Goal: Information Seeking & Learning: Learn about a topic

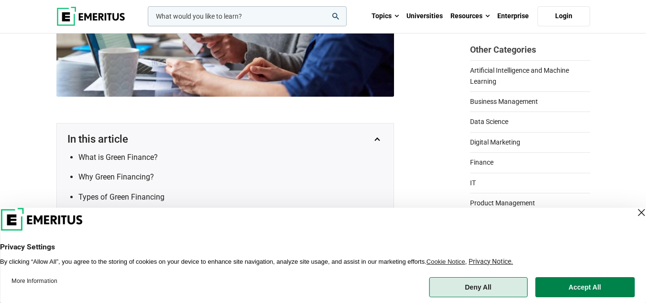
click at [499, 284] on button "Deny All" at bounding box center [478, 287] width 99 height 20
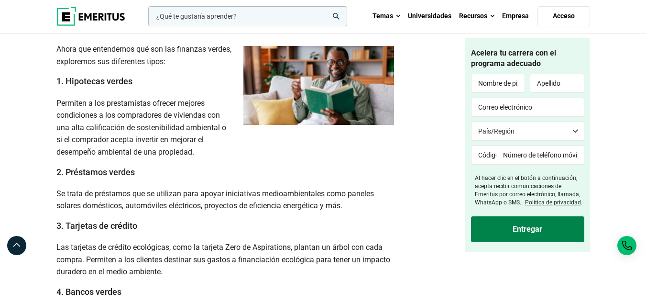
scroll to position [1144, 0]
drag, startPoint x: 55, startPoint y: 109, endPoint x: 221, endPoint y: 156, distance: 172.7
copy font "Permiten a los prestamistas ofrecer mejores condiciones a los compradores de vi…"
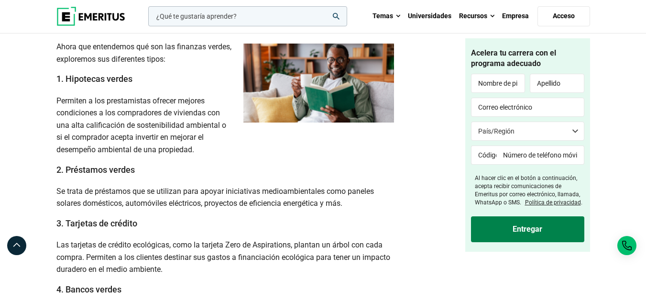
click at [128, 175] on h3 "2. Préstamos verdes" at bounding box center [225, 170] width 338 height 12
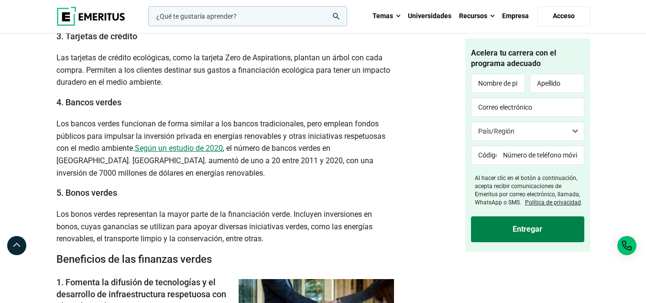
scroll to position [1335, 0]
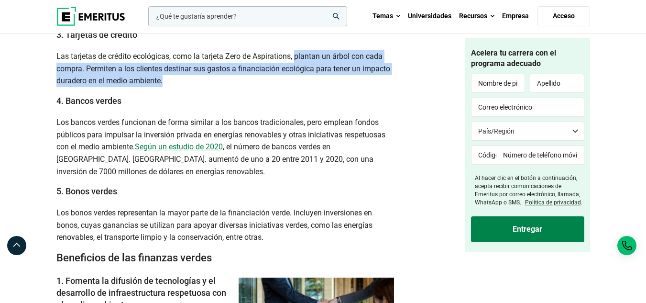
drag, startPoint x: 297, startPoint y: 65, endPoint x: 298, endPoint y: 88, distance: 23.0
click at [298, 87] on p "Las tarjetas de crédito ecológicas, como la tarjeta Zero de Aspirations, planta…" at bounding box center [225, 68] width 338 height 37
copy font "plantan un árbol con cada compra. Permiten a los clientes destinar sus gastos a…"
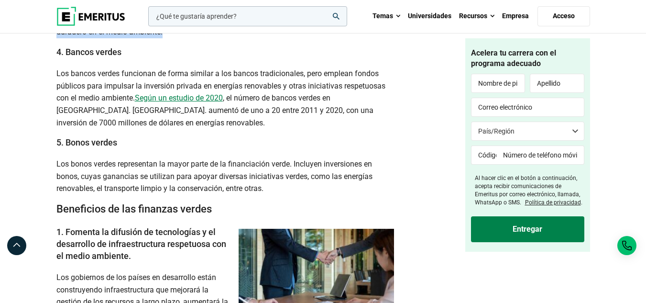
scroll to position [1383, 0]
drag, startPoint x: 308, startPoint y: 82, endPoint x: 138, endPoint y: 109, distance: 172.7
click at [138, 109] on p "Los bancos verdes funcionan de forma similar a los bancos tradicionales, pero e…" at bounding box center [225, 98] width 338 height 61
copy font "pero emplean fondos públicos para impulsar la inversión privada en energías ren…"
drag, startPoint x: 119, startPoint y: 174, endPoint x: 282, endPoint y: 201, distance: 165.4
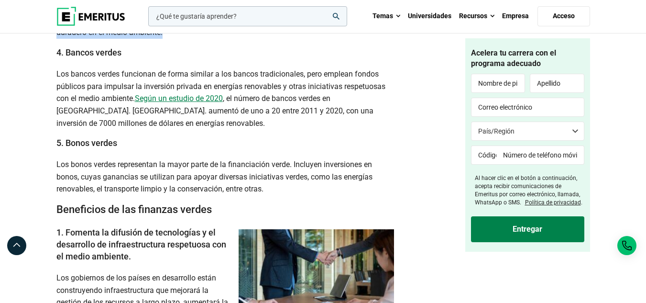
click at [282, 195] on p "Los bonos verdes representan la mayor parte de la financiación verde. Incluyen …" at bounding box center [225, 176] width 338 height 37
copy font "representan la mayor parte de la financiación verde. Incluyen inversiones en bo…"
click at [174, 172] on font "Los bonos verdes representan la mayor parte de la financiación verde. Incluyen …" at bounding box center [214, 176] width 316 height 33
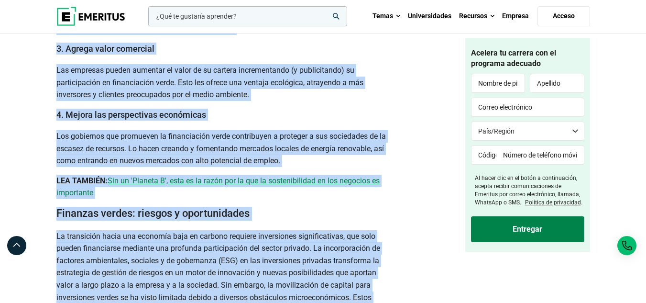
scroll to position [1835, 0]
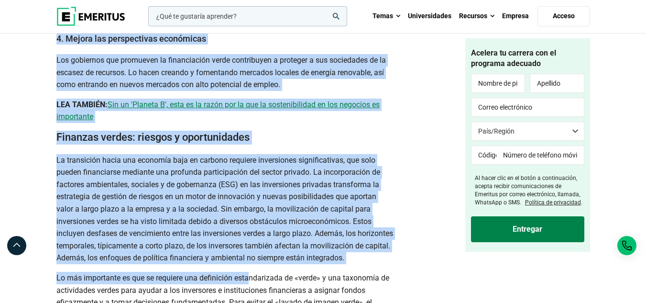
drag, startPoint x: 56, startPoint y: 39, endPoint x: 286, endPoint y: 93, distance: 236.4
copy div "1. Loremip do sitametc ad elitseddoei t in utlaboreet do magnaaliquaenim admini…"
